Goal: Navigation & Orientation: Find specific page/section

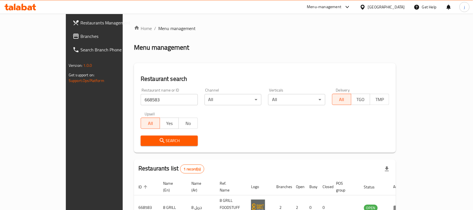
drag, startPoint x: 49, startPoint y: 36, endPoint x: 1, endPoint y: 37, distance: 48.2
click at [80, 36] on span "Branches" at bounding box center [110, 36] width 60 height 7
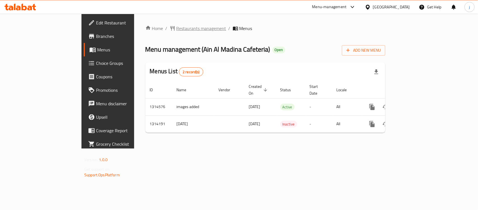
click at [176, 30] on span "Restaurants management" at bounding box center [201, 28] width 50 height 7
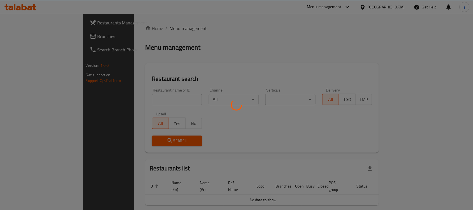
click at [19, 36] on div at bounding box center [236, 105] width 473 height 210
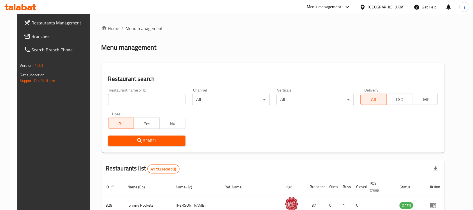
click at [19, 29] on link "Branches" at bounding box center [57, 35] width 77 height 13
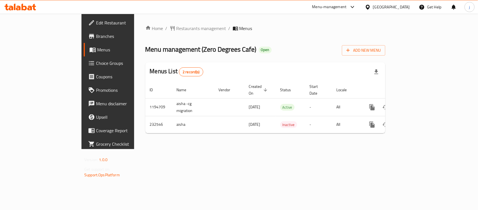
click at [397, 2] on div "[GEOGRAPHIC_DATA]" at bounding box center [388, 6] width 54 height 13
click at [366, 5] on icon at bounding box center [368, 7] width 6 height 6
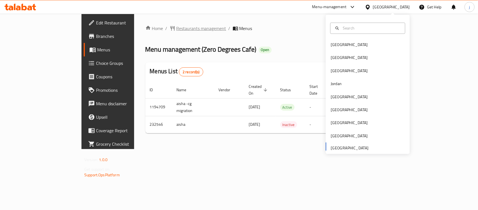
click at [176, 25] on span "Restaurants management" at bounding box center [201, 28] width 50 height 7
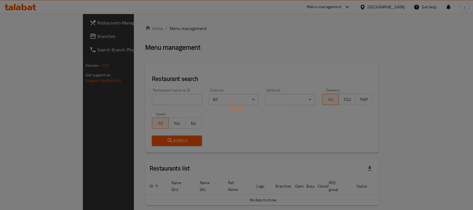
click at [45, 39] on div at bounding box center [236, 105] width 473 height 210
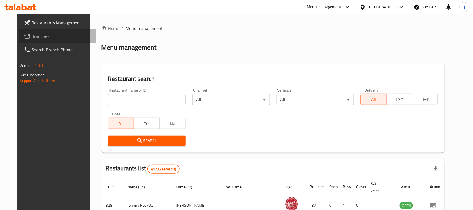
click at [45, 39] on span "Branches" at bounding box center [62, 36] width 60 height 7
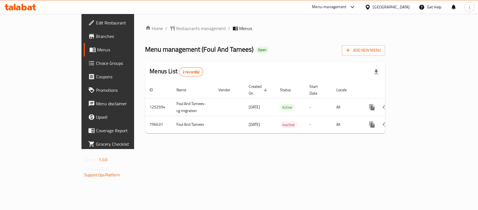
click at [145, 28] on ol "Home / Restaurants management / Menus" at bounding box center [265, 28] width 240 height 7
click at [176, 29] on span "Restaurants management" at bounding box center [201, 28] width 50 height 7
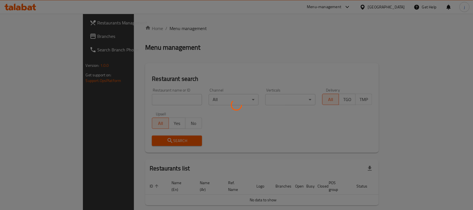
click at [25, 36] on div at bounding box center [236, 105] width 473 height 210
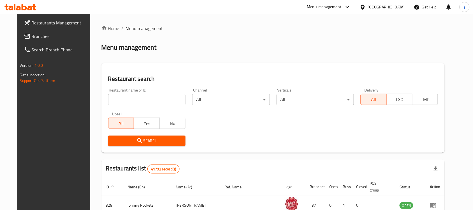
click at [32, 36] on span "Branches" at bounding box center [62, 36] width 60 height 7
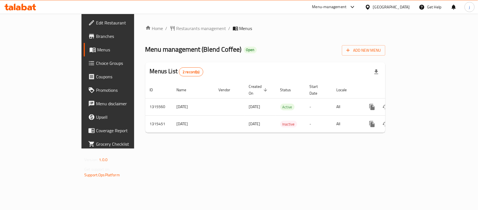
click at [377, 6] on div "[GEOGRAPHIC_DATA]" at bounding box center [391, 7] width 37 height 6
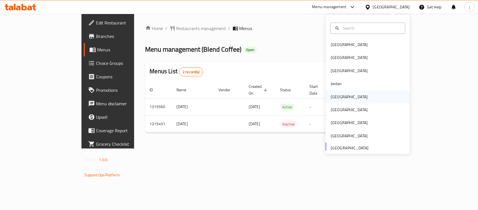
click at [342, 98] on div "[GEOGRAPHIC_DATA]" at bounding box center [368, 96] width 84 height 13
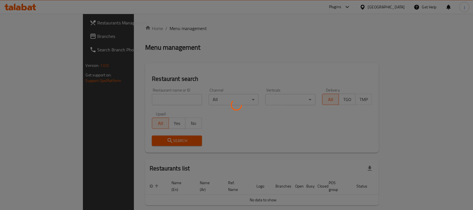
click at [24, 37] on div at bounding box center [236, 105] width 473 height 210
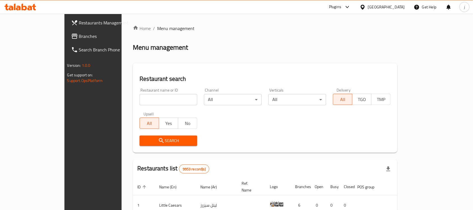
drag, startPoint x: 24, startPoint y: 37, endPoint x: 6, endPoint y: 38, distance: 17.7
click at [79, 37] on span "Branches" at bounding box center [109, 36] width 60 height 7
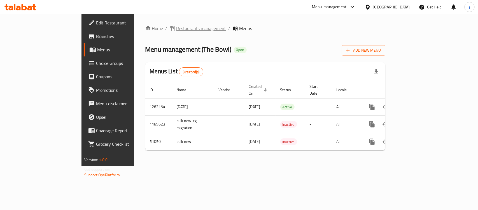
click at [176, 25] on span "Restaurants management" at bounding box center [201, 28] width 50 height 7
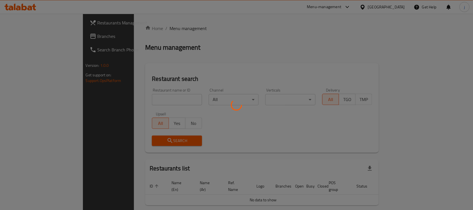
click at [41, 36] on div at bounding box center [236, 105] width 473 height 210
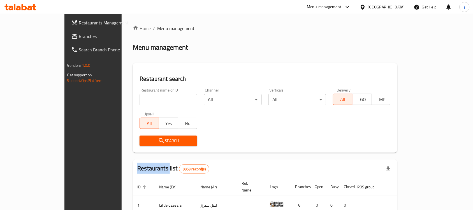
click at [79, 36] on span "Branches" at bounding box center [109, 36] width 60 height 7
